Goal: Task Accomplishment & Management: Complete application form

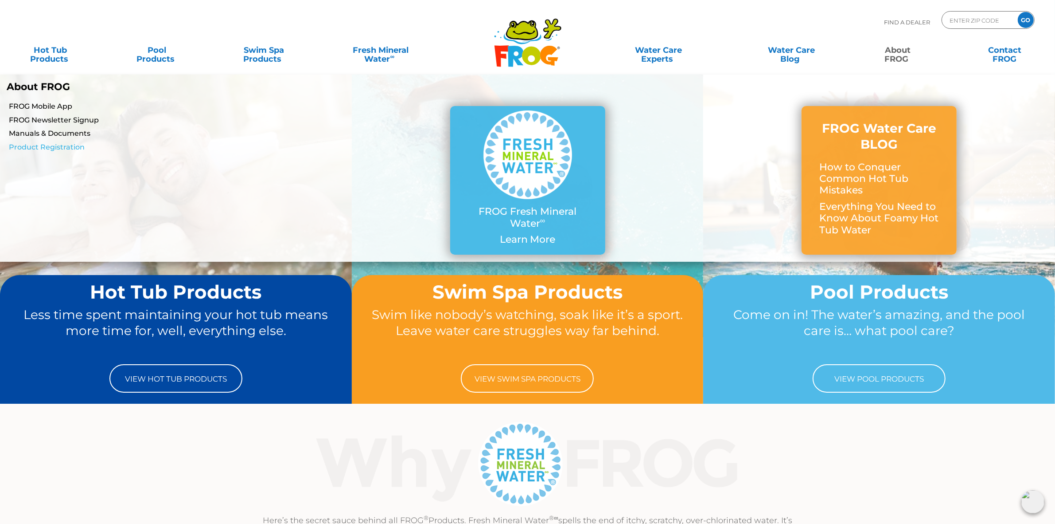
click at [37, 145] on link "Product Registration" at bounding box center [180, 147] width 343 height 10
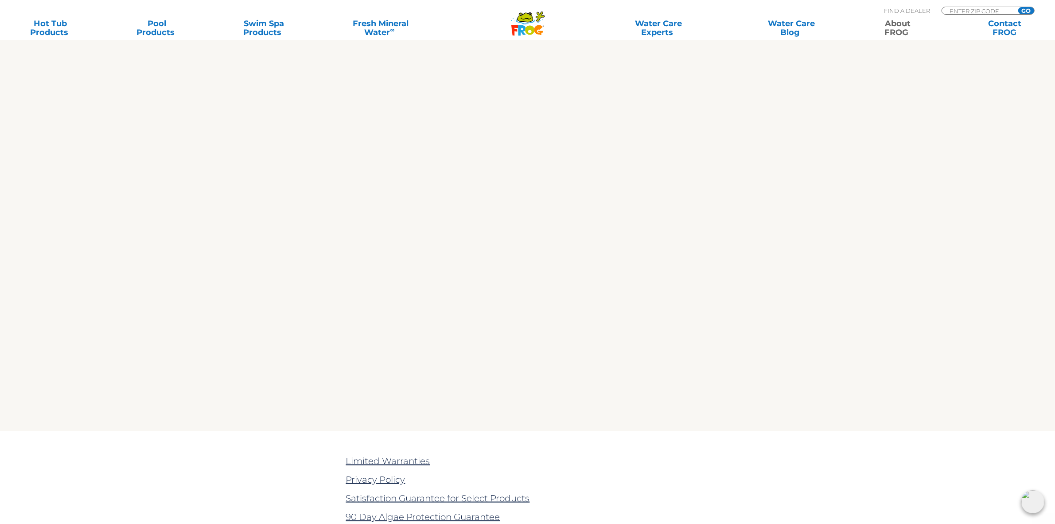
scroll to position [1607, 0]
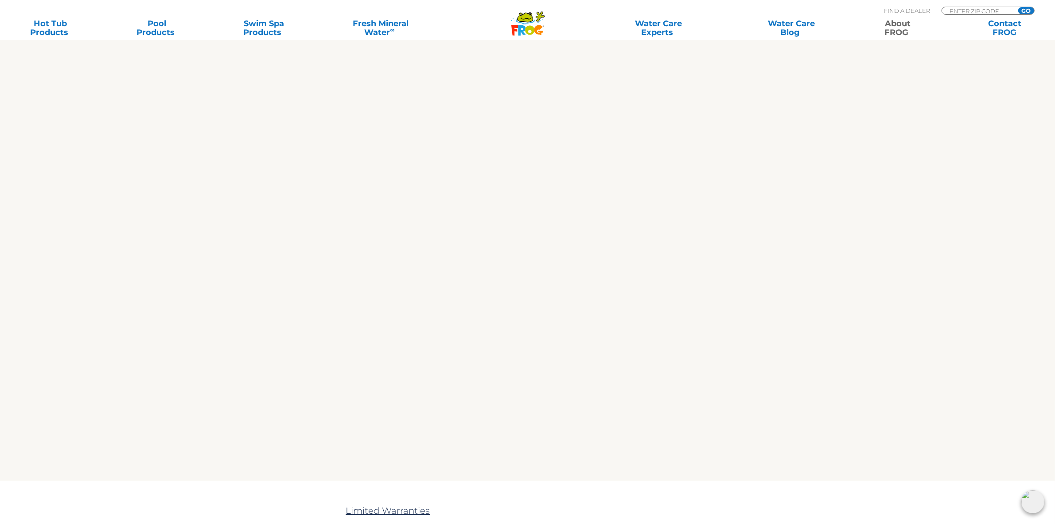
scroll to position [1551, 0]
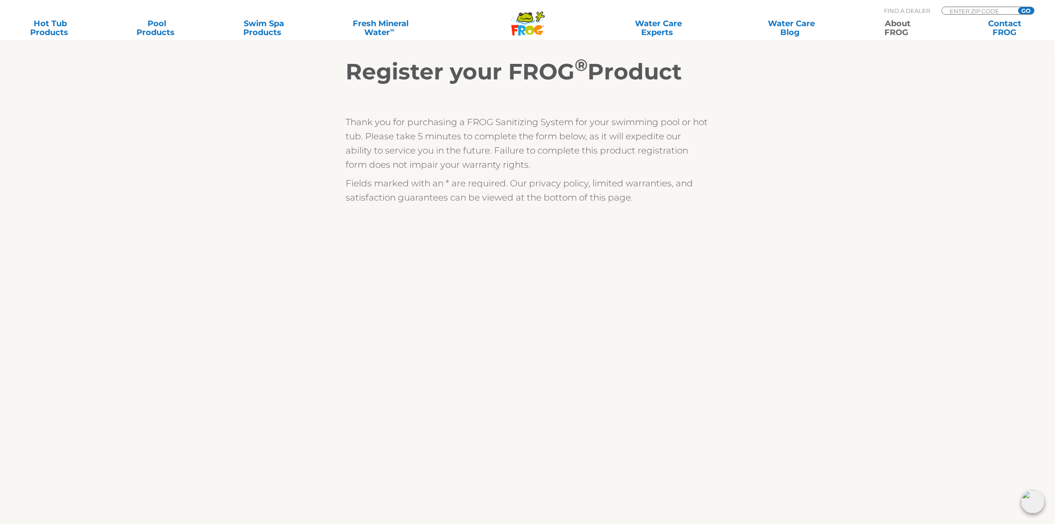
scroll to position [166, 0]
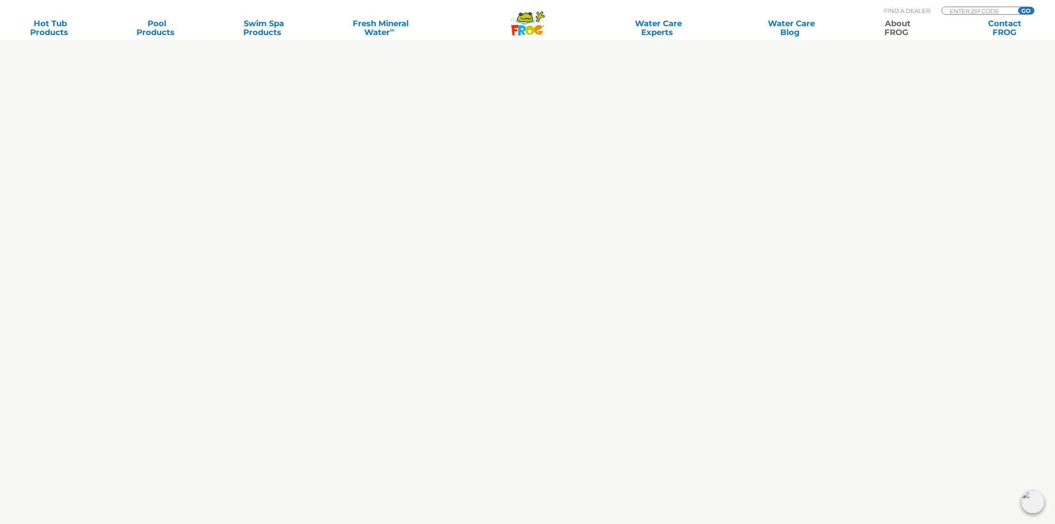
scroll to position [1441, 0]
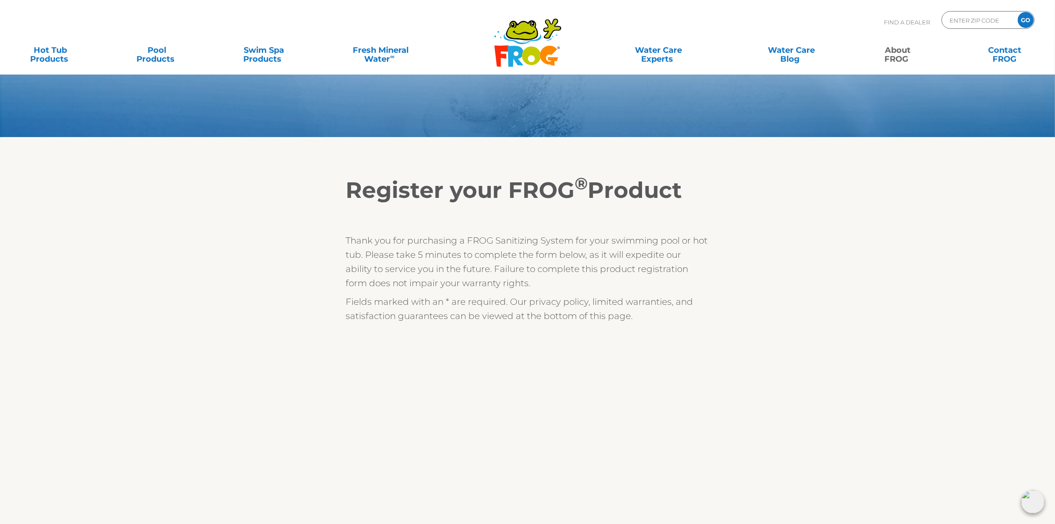
scroll to position [0, 0]
